Goal: Information Seeking & Learning: Compare options

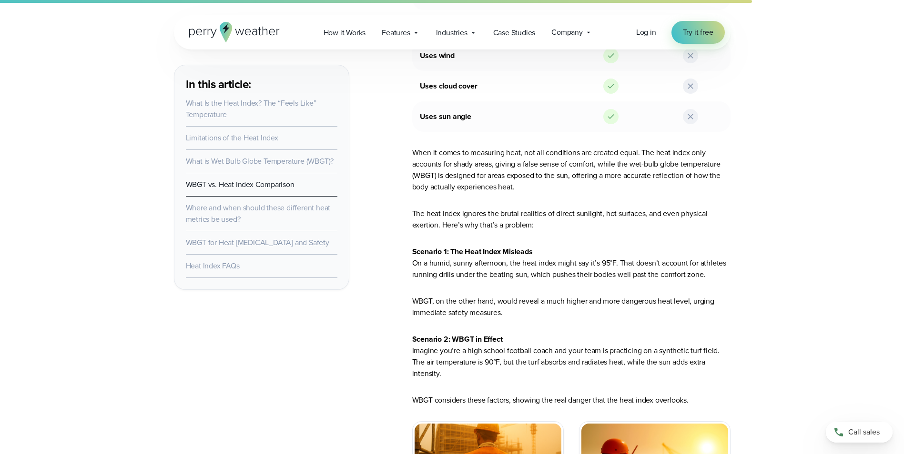
scroll to position [2524, 0]
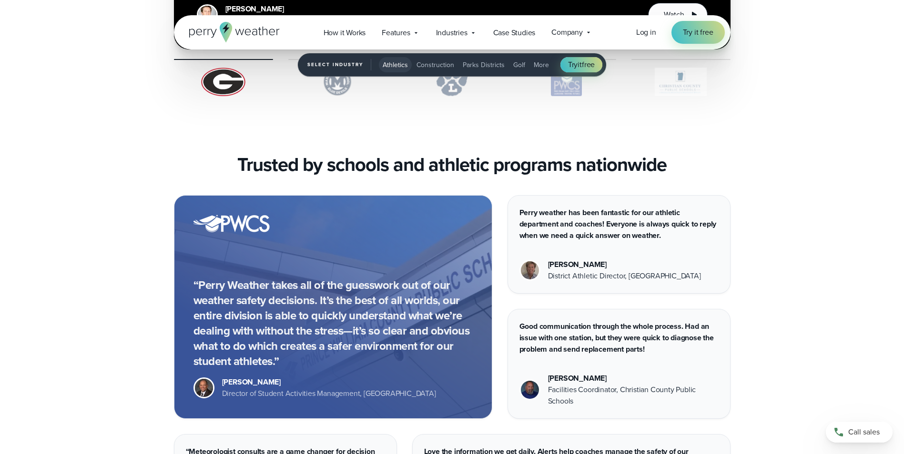
scroll to position [2239, 0]
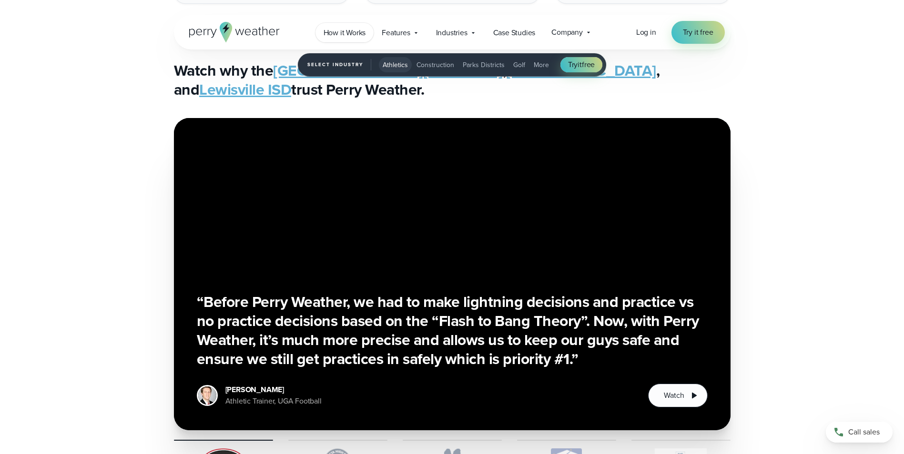
click at [333, 27] on span "How it Works" at bounding box center [344, 32] width 42 height 11
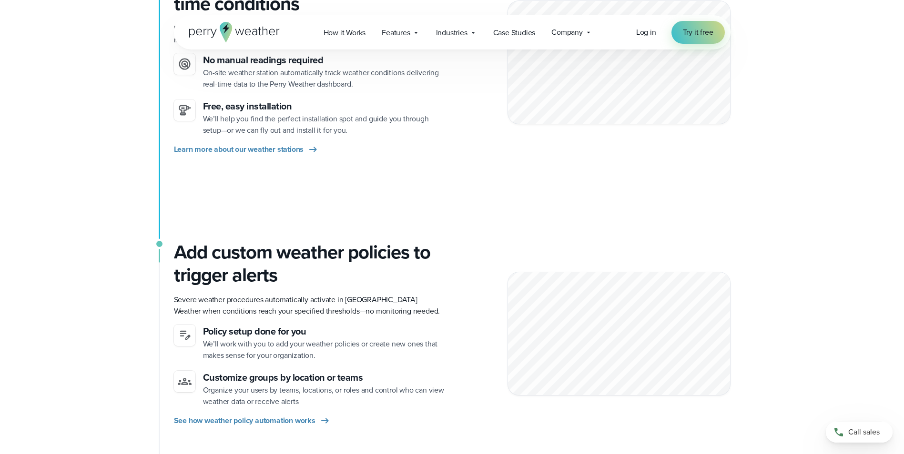
scroll to position [333, 0]
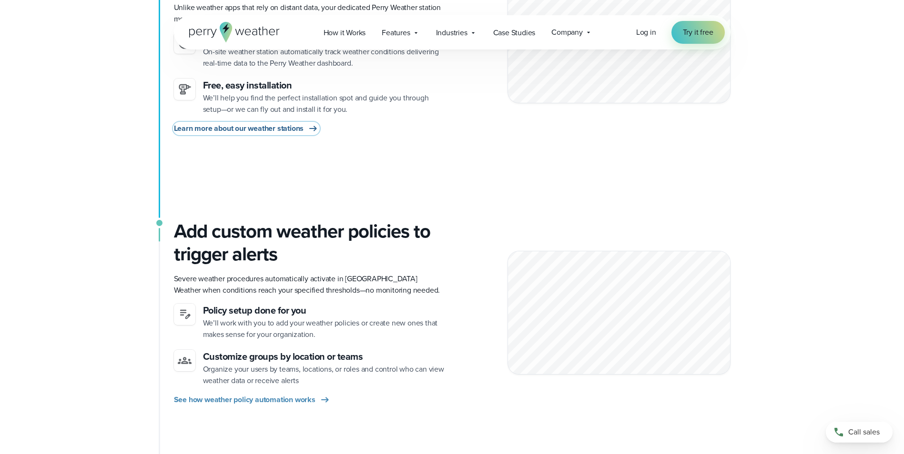
click at [293, 127] on span "Learn more about our weather stations" at bounding box center [239, 128] width 130 height 11
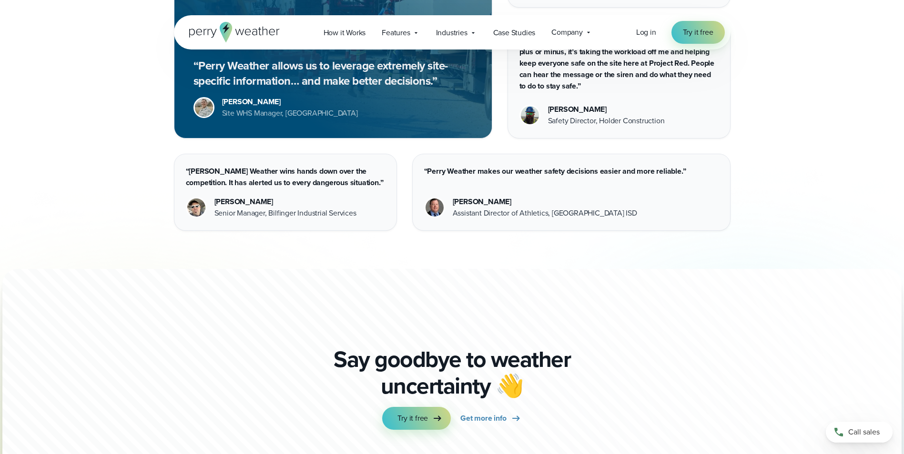
scroll to position [2858, 0]
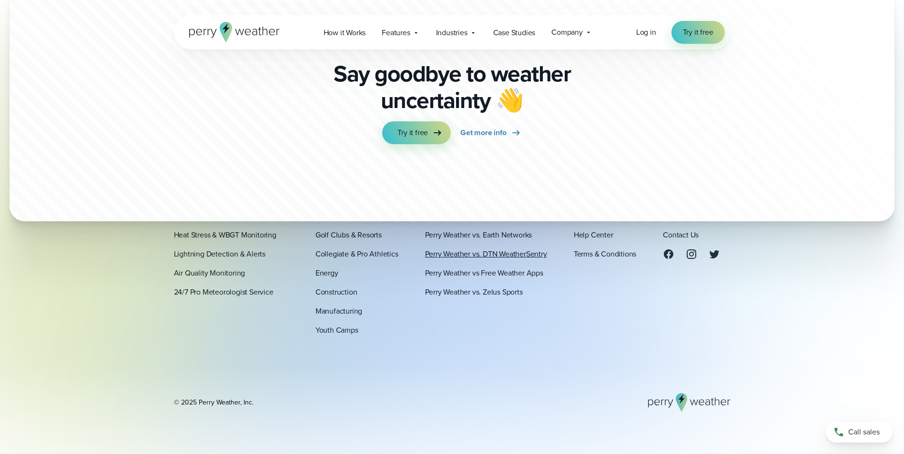
click at [521, 255] on link "Perry Weather vs. DTN WeatherSentry" at bounding box center [486, 254] width 122 height 11
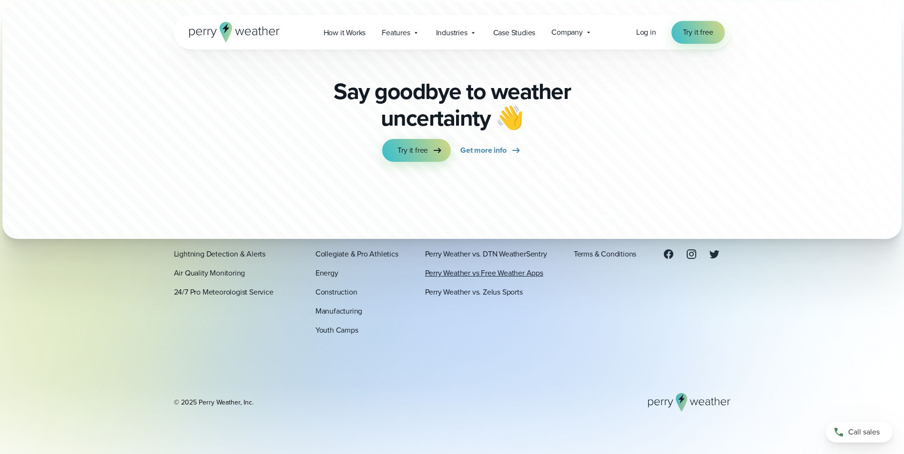
click at [497, 272] on link "Perry Weather vs Free Weather Apps" at bounding box center [484, 273] width 118 height 11
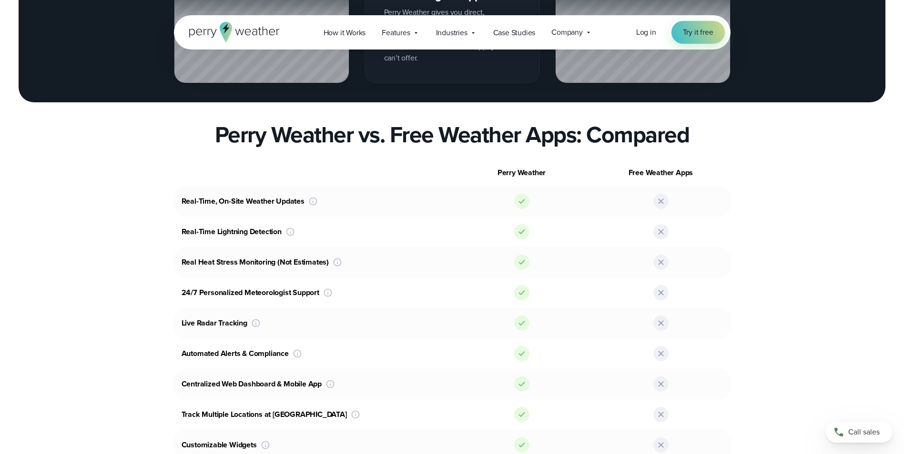
scroll to position [1286, 0]
